Goal: Task Accomplishment & Management: Manage account settings

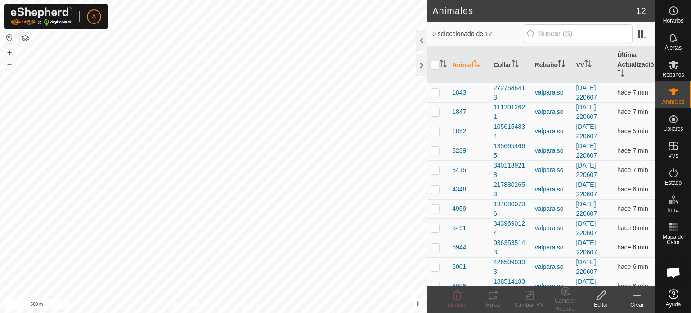
click at [436, 247] on p-checkbox at bounding box center [435, 247] width 9 height 7
checkbox input "true"
click at [492, 293] on icon at bounding box center [493, 295] width 8 height 7
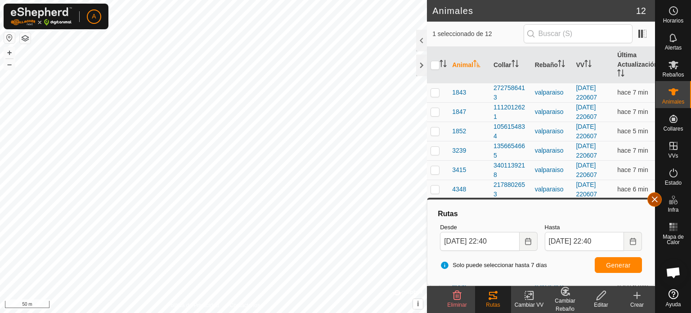
click at [657, 202] on button "button" at bounding box center [655, 199] width 14 height 14
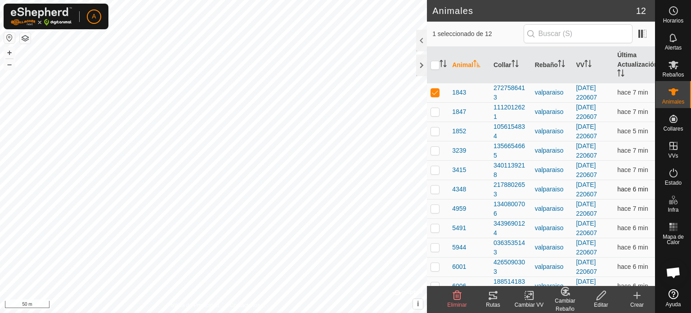
checkbox input "true"
checkbox input "false"
click at [495, 295] on icon at bounding box center [493, 295] width 11 height 11
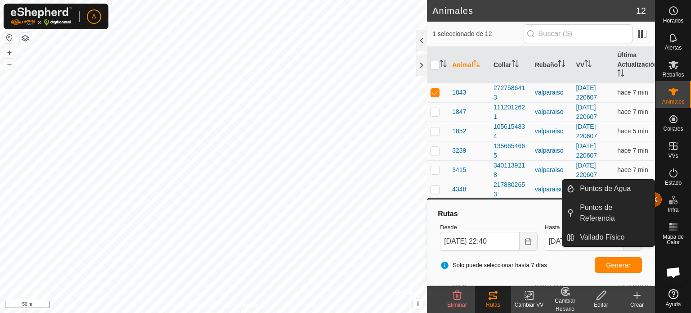
click at [659, 203] on button "button" at bounding box center [655, 199] width 14 height 14
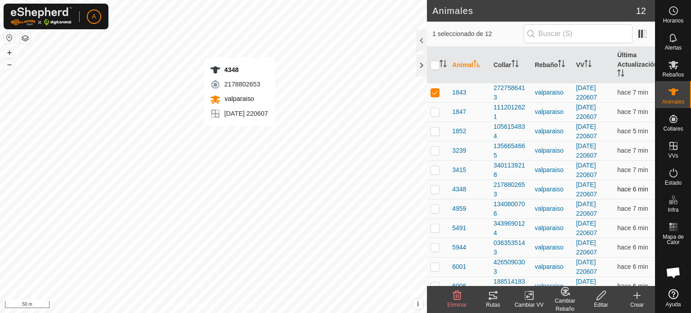
checkbox input "false"
checkbox input "true"
click at [496, 297] on icon at bounding box center [493, 295] width 8 height 7
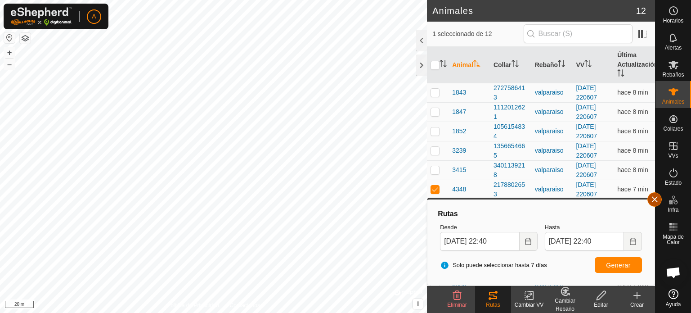
click at [659, 198] on button "button" at bounding box center [655, 199] width 14 height 14
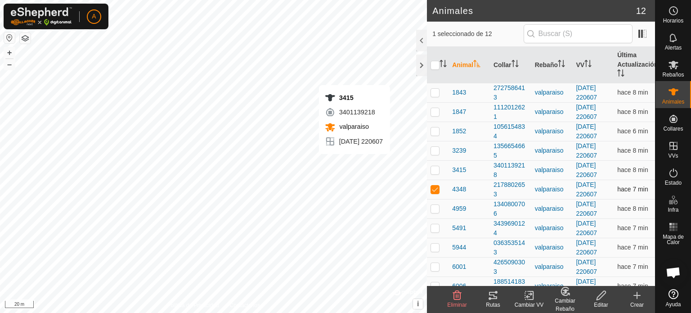
checkbox input "true"
checkbox input "false"
click at [493, 295] on icon at bounding box center [493, 295] width 8 height 7
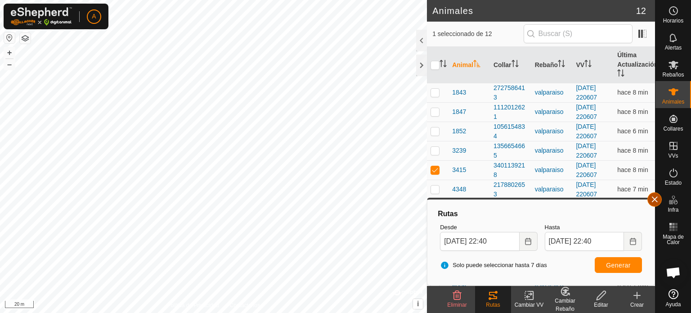
click at [658, 199] on button "button" at bounding box center [655, 199] width 14 height 14
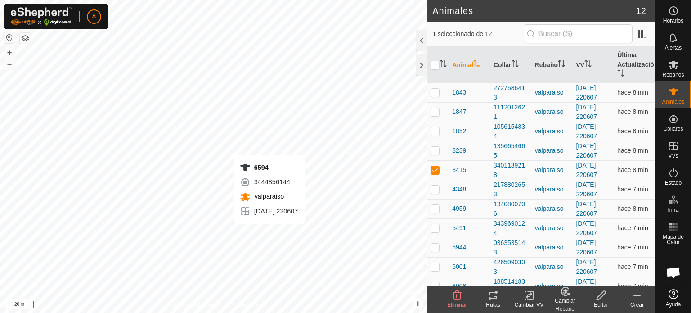
checkbox input "false"
checkbox input "true"
click at [493, 296] on icon at bounding box center [493, 295] width 11 height 11
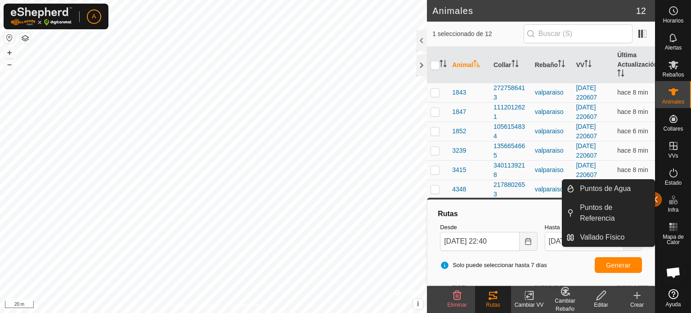
click at [660, 198] on button "button" at bounding box center [655, 199] width 14 height 14
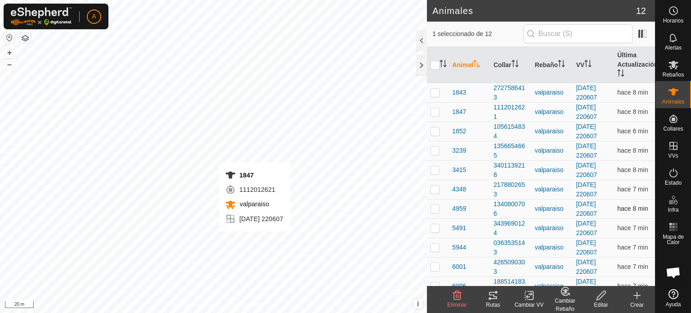
checkbox input "true"
checkbox input "false"
click at [496, 297] on icon at bounding box center [493, 295] width 8 height 7
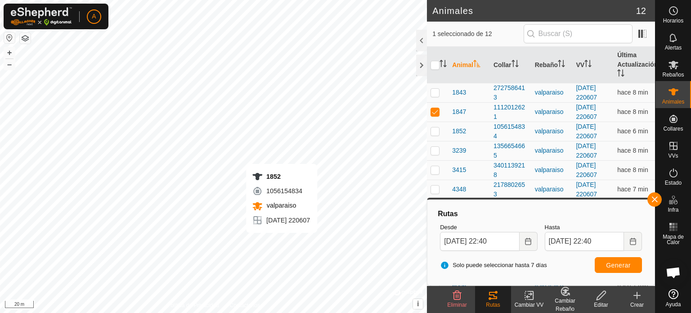
checkbox input "false"
checkbox input "true"
click at [658, 203] on button "button" at bounding box center [655, 199] width 14 height 14
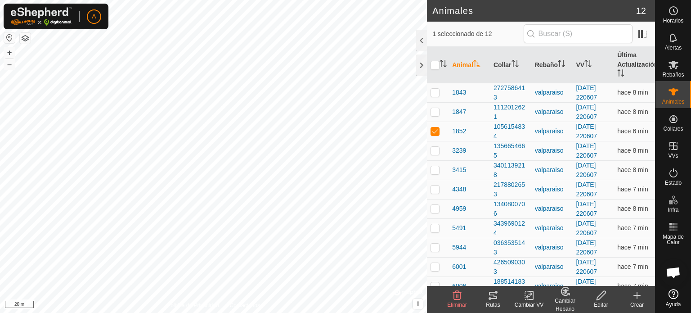
click at [497, 300] on icon at bounding box center [493, 295] width 11 height 11
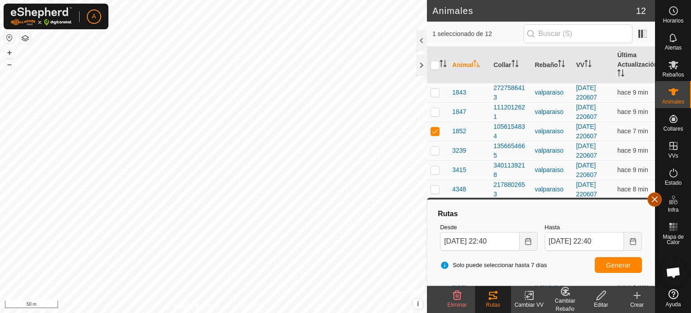
click at [655, 199] on button "button" at bounding box center [655, 199] width 14 height 14
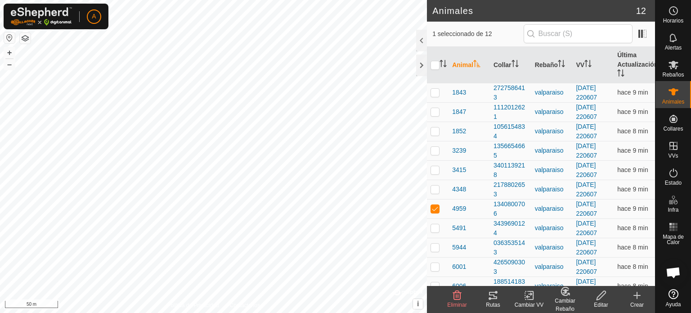
click at [494, 296] on icon at bounding box center [493, 295] width 8 height 7
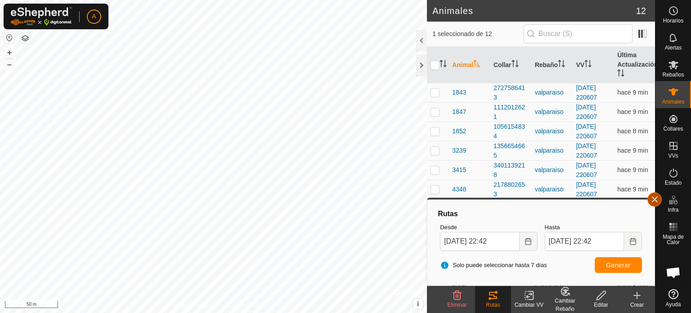
click at [651, 203] on button "button" at bounding box center [655, 199] width 14 height 14
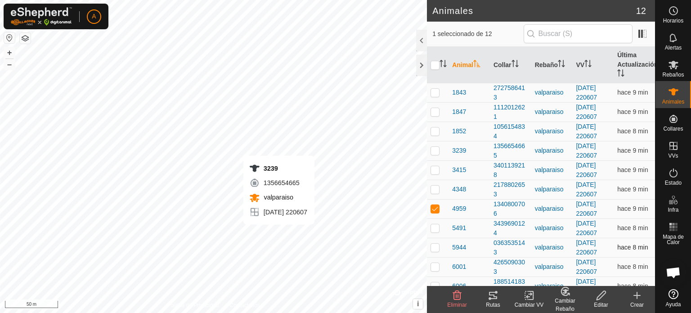
checkbox input "true"
checkbox input "false"
click at [490, 292] on icon at bounding box center [493, 295] width 8 height 7
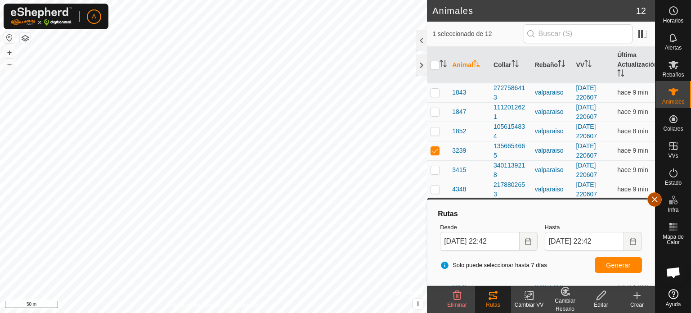
click at [654, 201] on button "button" at bounding box center [655, 199] width 14 height 14
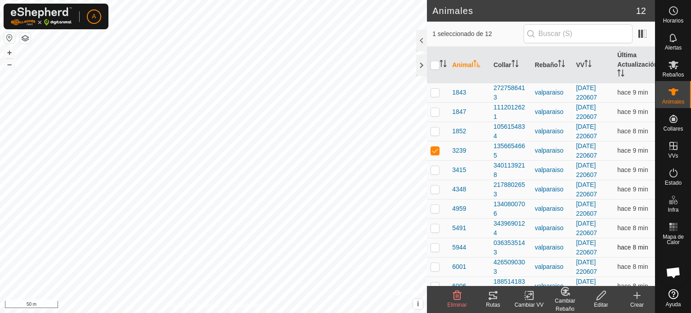
checkbox input "false"
checkbox input "true"
click at [492, 292] on icon at bounding box center [493, 295] width 8 height 7
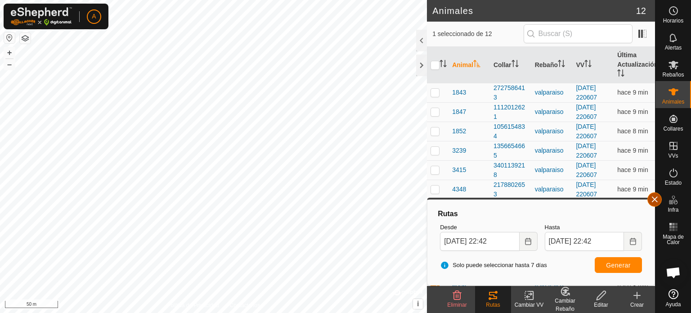
click at [652, 200] on button "button" at bounding box center [655, 199] width 14 height 14
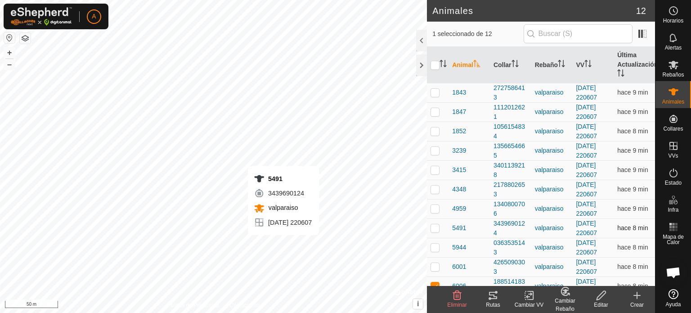
checkbox input "true"
checkbox input "false"
click at [497, 293] on icon at bounding box center [493, 295] width 11 height 11
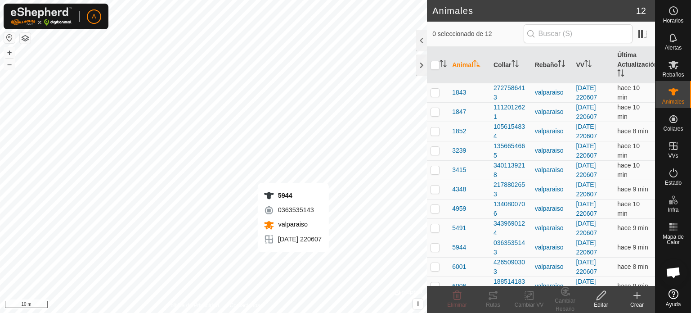
checkbox input "true"
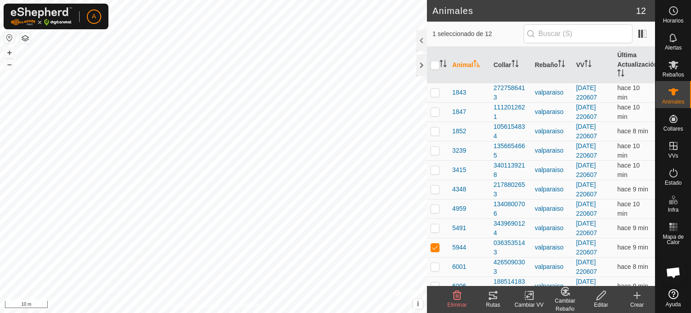
click at [493, 297] on icon at bounding box center [493, 295] width 11 height 11
